Goal: Obtain resource: Download file/media

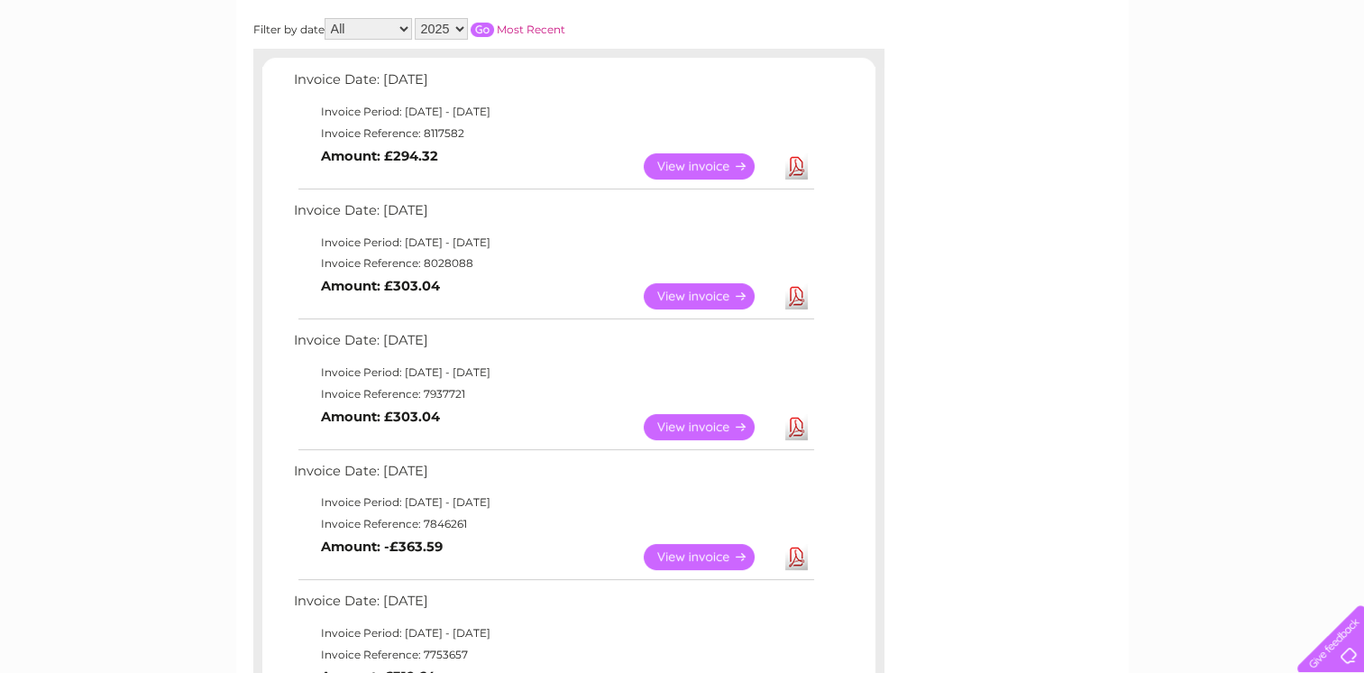
click at [705, 440] on link "View" at bounding box center [710, 427] width 133 height 26
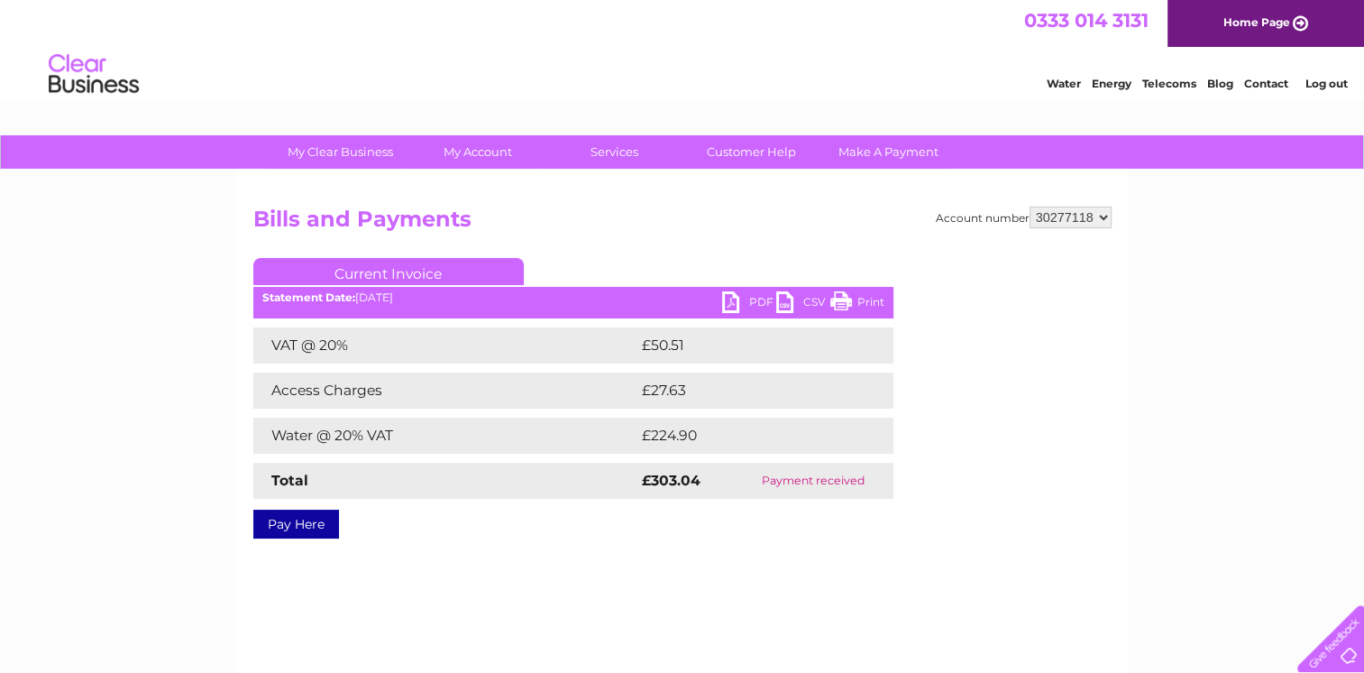
click at [764, 298] on link "PDF" at bounding box center [749, 304] width 54 height 26
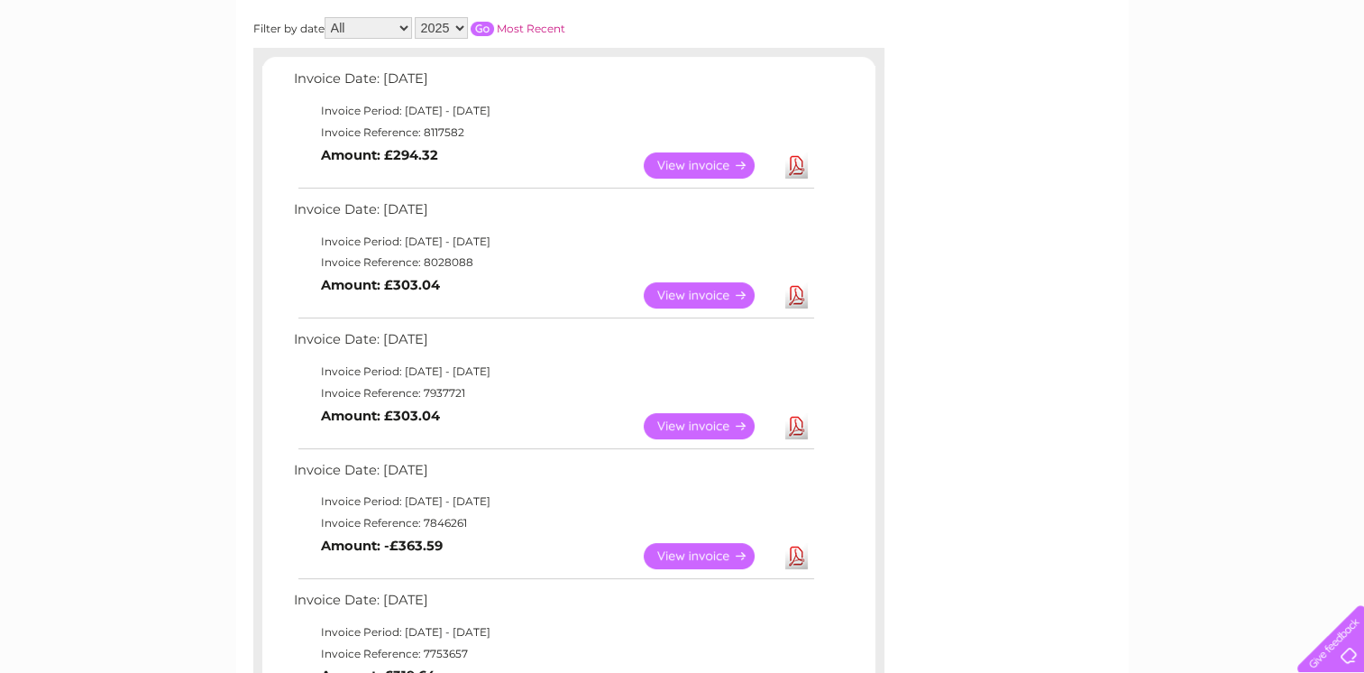
click at [716, 308] on link "View" at bounding box center [710, 295] width 133 height 26
